Goal: Task Accomplishment & Management: Manage account settings

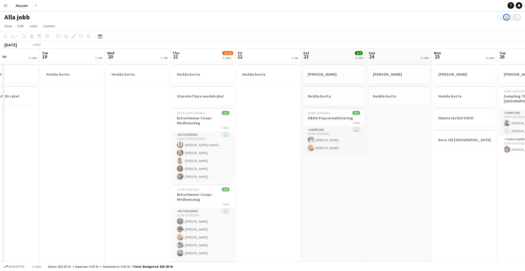
scroll to position [0, 157]
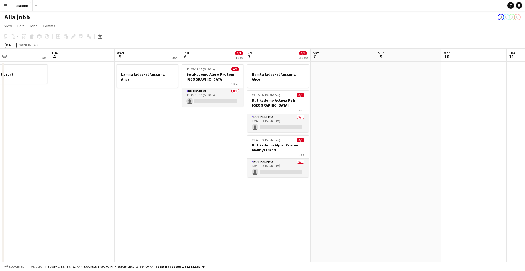
scroll to position [0, 146]
click at [211, 141] on app-date-cell "13:45-19:15 (5h30m) 0/1 Butiksdemo Alpro Protein Göteborg 1 Role Butiksdemo 0/1…" at bounding box center [213, 229] width 65 height 335
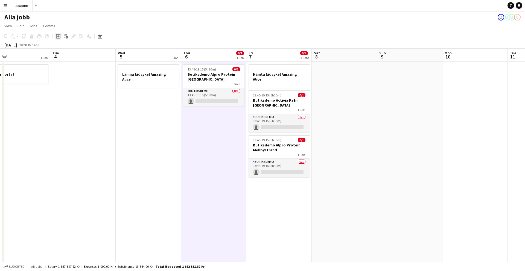
click at [58, 39] on div "Add job" at bounding box center [58, 36] width 7 height 7
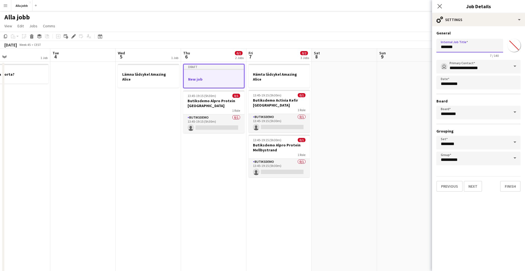
drag, startPoint x: 458, startPoint y: 48, endPoint x: 431, endPoint y: 49, distance: 26.5
click at [431, 49] on body "Menu Boards Boards Boards All jobs Status Workforce Workforce My Workforce Recr…" at bounding box center [262, 203] width 525 height 407
type input "**********"
click at [507, 188] on button "Finish" at bounding box center [510, 186] width 21 height 11
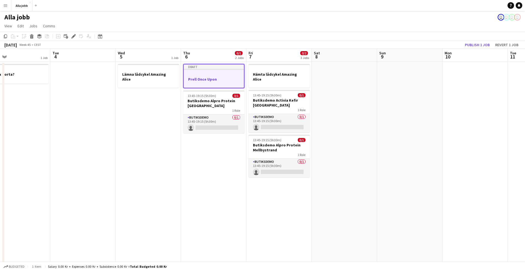
click at [377, 122] on app-date-cell at bounding box center [409, 229] width 65 height 335
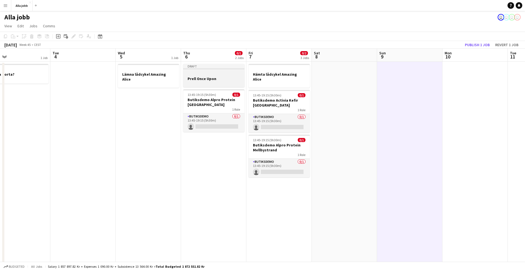
click at [201, 77] on h3 "Prell Once Upon" at bounding box center [213, 78] width 61 height 5
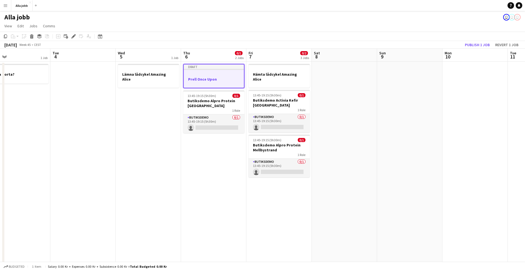
click at [261, 198] on app-date-cell "Hämta lådcykel Amazing Alice 13:45-19:15 (5h30m) 0/1 Butiksdemo Activia Kefir S…" at bounding box center [278, 229] width 65 height 335
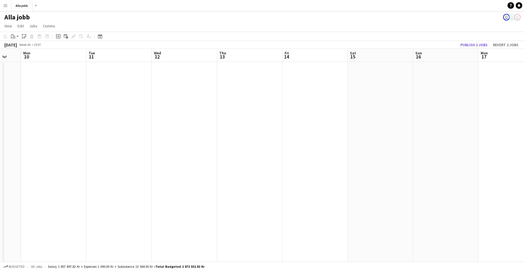
scroll to position [0, 181]
click at [306, 131] on app-date-cell at bounding box center [308, 229] width 65 height 335
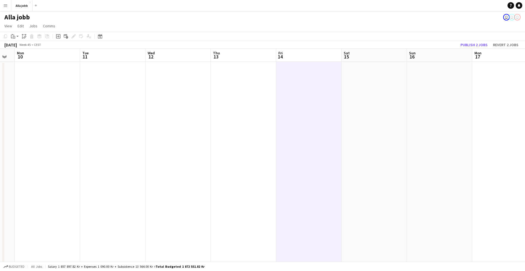
click at [365, 126] on app-date-cell at bounding box center [373, 229] width 65 height 335
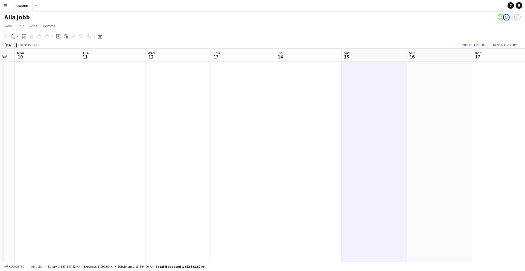
click at [313, 124] on app-date-cell at bounding box center [308, 229] width 65 height 335
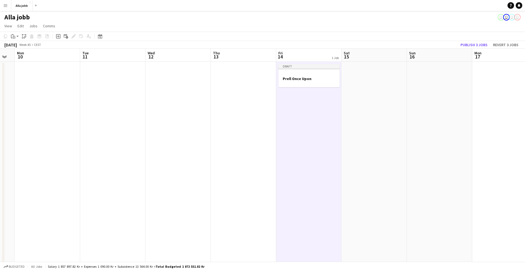
click at [369, 121] on app-date-cell at bounding box center [373, 229] width 65 height 335
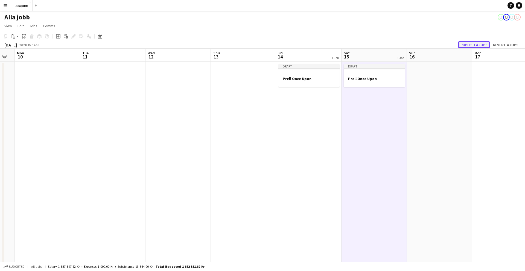
click at [466, 45] on button "Publish 4 jobs" at bounding box center [473, 44] width 31 height 7
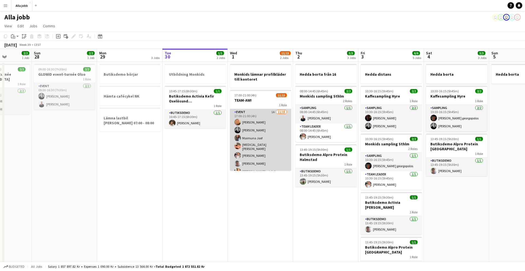
scroll to position [0, 137]
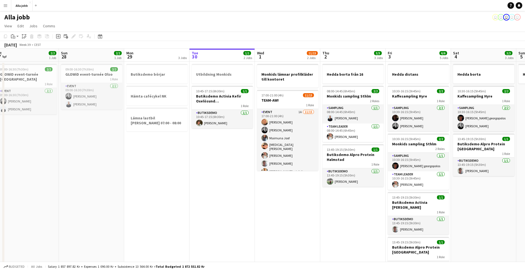
click at [211, 163] on app-date-cell "Utbildning Monkids 10:45-17:15 (6h30m) 1/1 Butiksdemo Activia Kefir Oxelösund (…" at bounding box center [221, 229] width 65 height 335
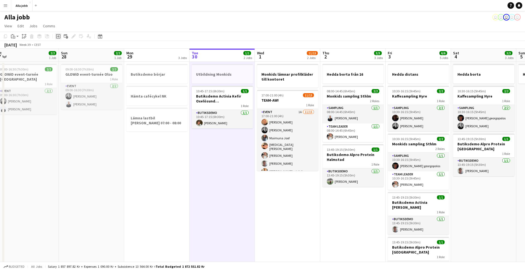
click at [56, 37] on icon at bounding box center [58, 36] width 4 height 4
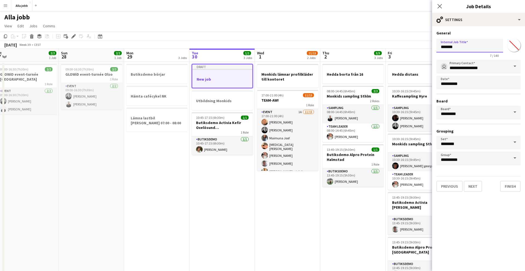
drag, startPoint x: 459, startPoint y: 47, endPoint x: 430, endPoint y: 47, distance: 29.3
click at [430, 47] on body "Menu Boards Boards Boards All jobs Status Workforce Workforce My Workforce Recr…" at bounding box center [262, 203] width 525 height 407
type input "**********"
click at [511, 190] on button "Finish" at bounding box center [510, 186] width 21 height 11
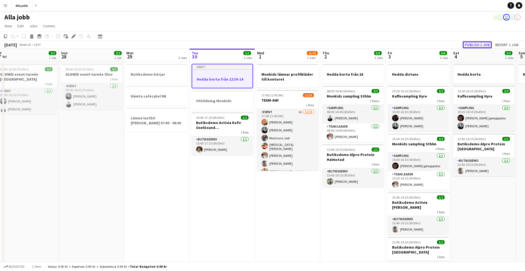
click at [472, 46] on button "Publish 1 job" at bounding box center [477, 44] width 29 height 7
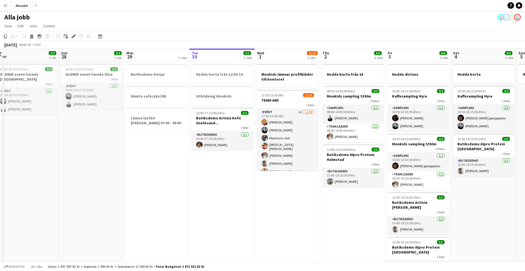
click at [230, 183] on app-date-cell "Hedda borta från 12:30-14 Utbildning Monkids 10:45-17:15 (6h30m) 1/1 Butiksdemo…" at bounding box center [221, 179] width 65 height 235
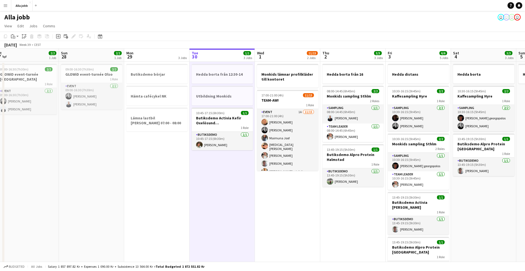
click at [230, 183] on app-date-cell "Hedda borta från 12:30-14 Utbildning Monkids 10:45-17:15 (6h30m) 1/1 Butiksdemo…" at bounding box center [221, 179] width 65 height 235
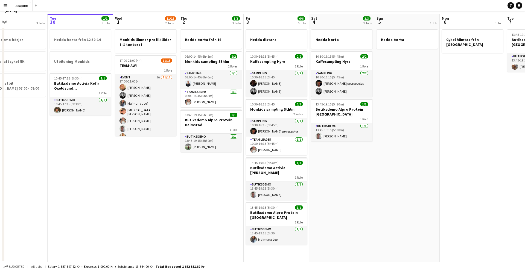
scroll to position [0, 0]
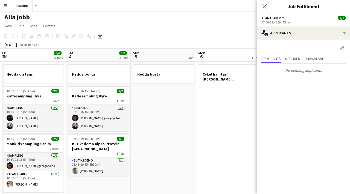
scroll to position [0, 192]
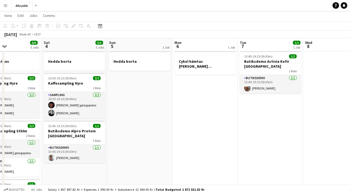
scroll to position [0, 218]
